Goal: Navigation & Orientation: Go to known website

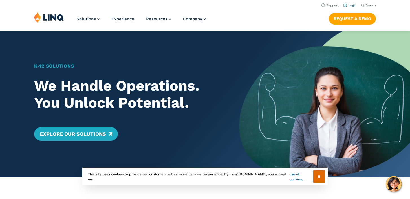
click at [351, 5] on link "Login" at bounding box center [350, 5] width 13 height 4
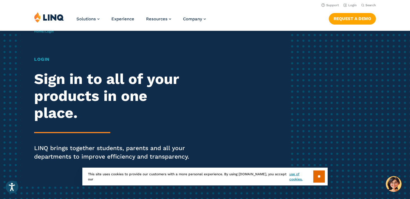
scroll to position [7, 0]
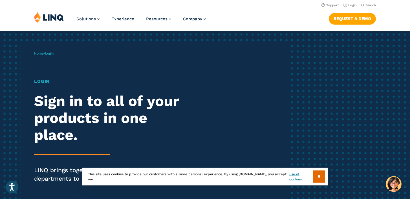
click at [42, 80] on h1 "Login" at bounding box center [113, 81] width 158 height 7
click at [47, 83] on h1 "Login" at bounding box center [113, 81] width 158 height 7
click at [49, 52] on span "Login" at bounding box center [49, 53] width 8 height 4
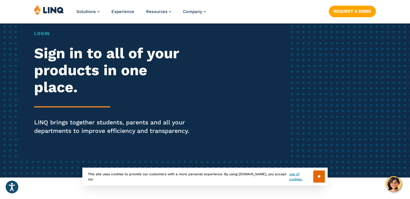
scroll to position [65, 0]
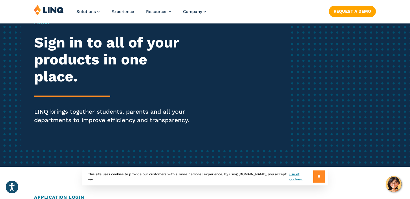
click at [319, 175] on input "**" at bounding box center [319, 176] width 12 height 12
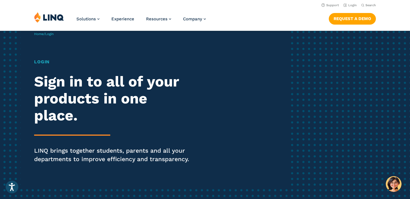
scroll to position [0, 0]
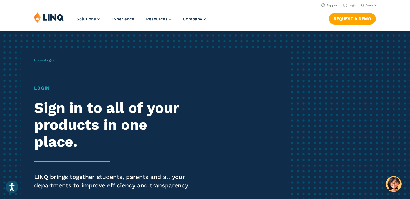
click at [351, 8] on header "Support Login Search Search for: Solutions Nutrition Overview NEW School Nutrit…" at bounding box center [205, 15] width 410 height 31
click at [351, 6] on link "Login" at bounding box center [350, 5] width 13 height 4
click at [352, 3] on li "Login" at bounding box center [350, 5] width 13 height 6
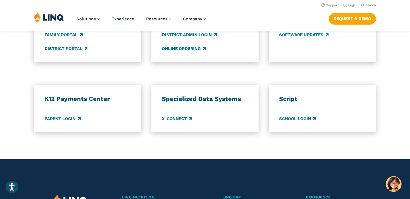
scroll to position [470, 0]
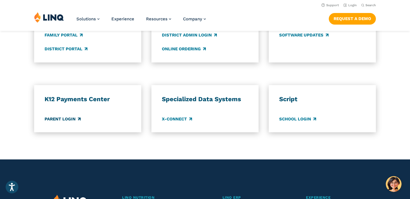
click at [73, 118] on link "Parent Login" at bounding box center [63, 119] width 36 height 6
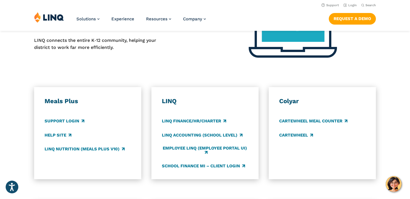
scroll to position [267, 0]
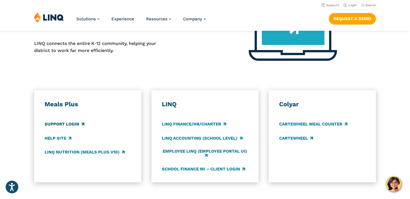
click at [60, 123] on link "Support Login" at bounding box center [65, 124] width 40 height 6
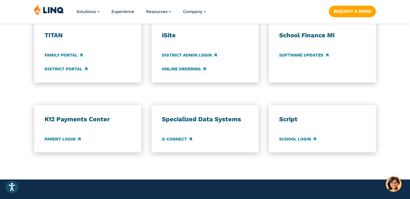
scroll to position [452, 0]
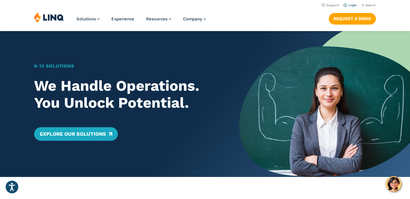
click at [350, 4] on link "Login" at bounding box center [350, 5] width 13 height 4
